Goal: Task Accomplishment & Management: Manage account settings

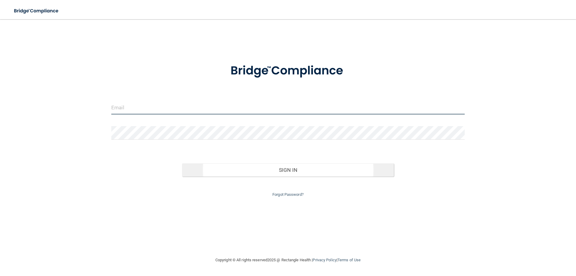
type input "[EMAIL_ADDRESS][DOMAIN_NAME]"
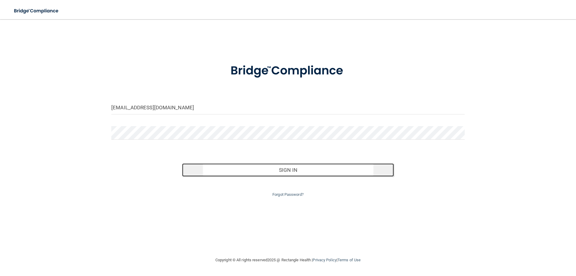
click at [280, 170] on button "Sign In" at bounding box center [288, 169] width 212 height 13
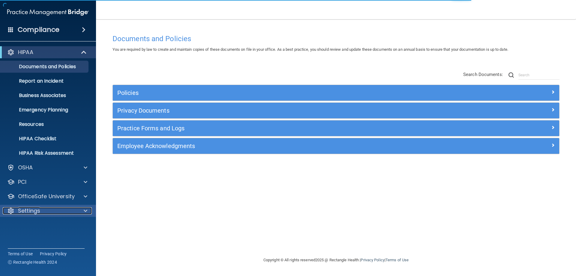
click at [85, 210] on span at bounding box center [86, 210] width 4 height 7
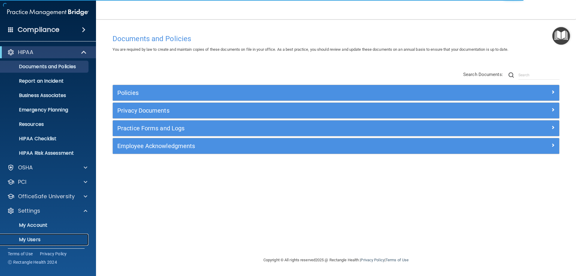
click at [65, 238] on p "My Users" at bounding box center [45, 240] width 82 height 6
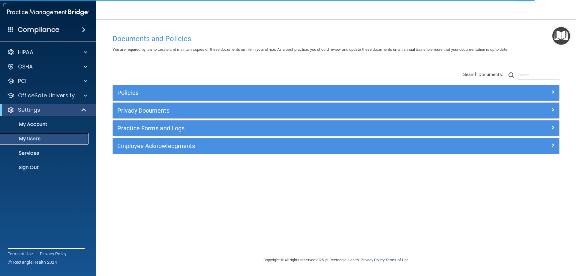
select select "20"
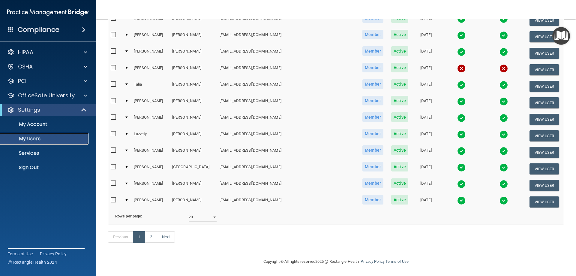
scroll to position [221, 0]
click at [150, 236] on link "2" at bounding box center [151, 236] width 12 height 11
select select "20"
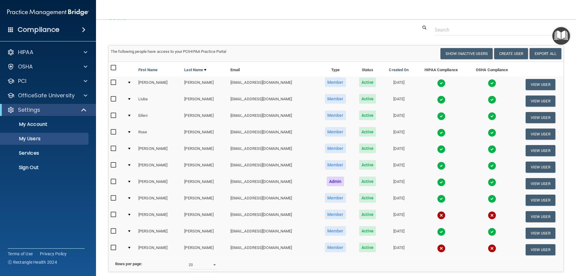
scroll to position [30, 0]
